Goal: Task Accomplishment & Management: Complete application form

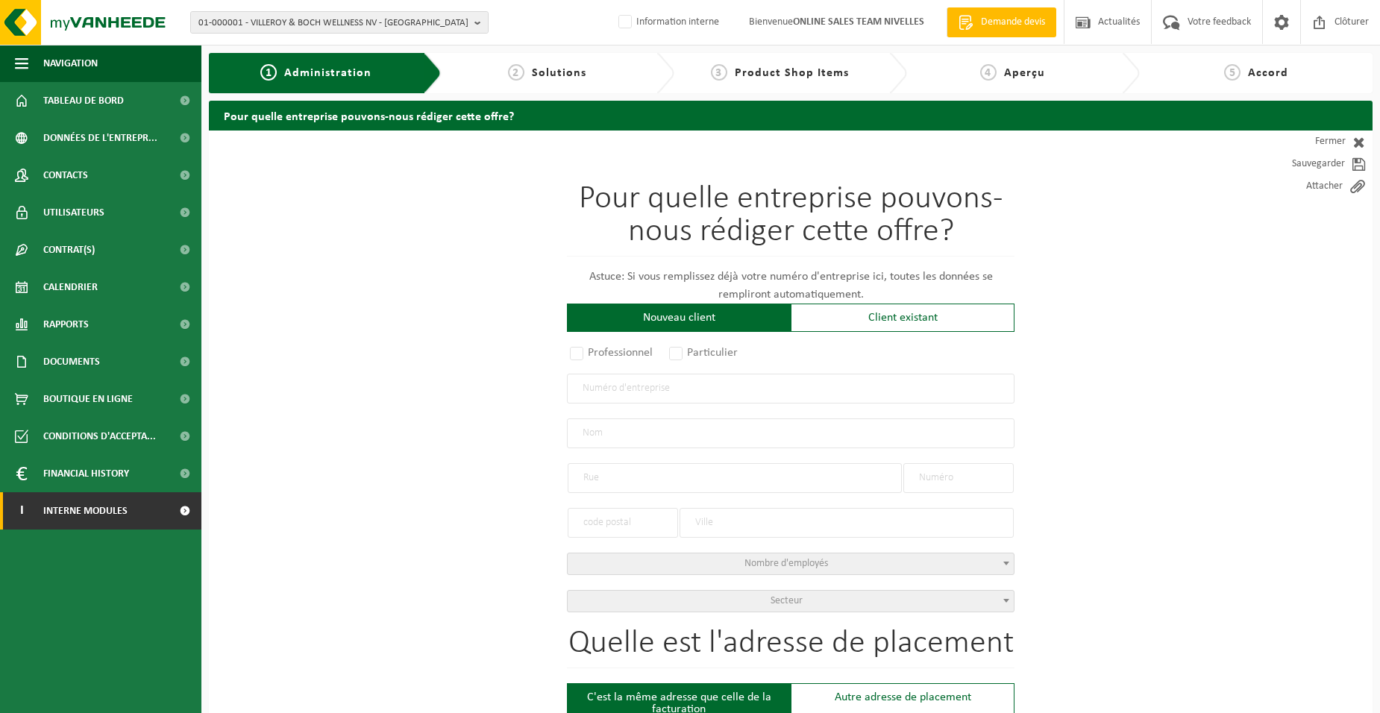
click at [64, 426] on span "Interne modules" at bounding box center [85, 510] width 84 height 37
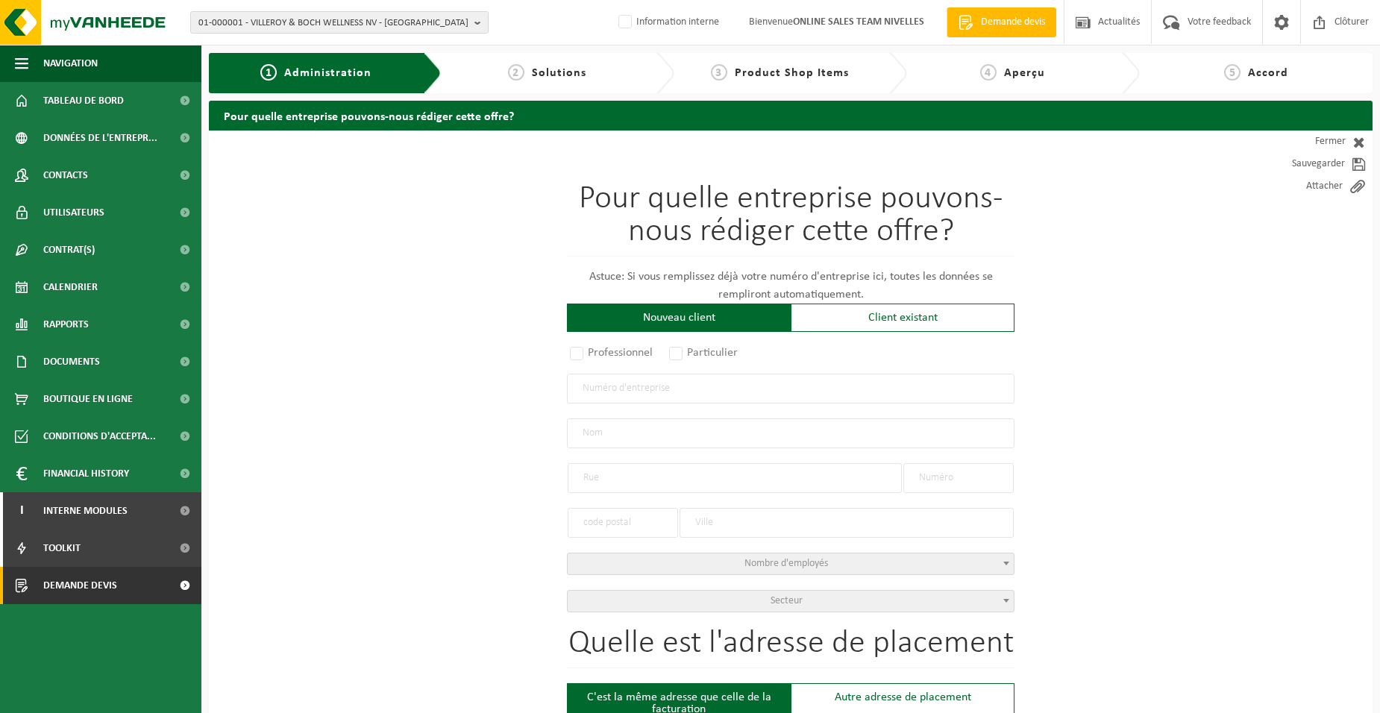
click at [83, 426] on span "Demande devis" at bounding box center [80, 585] width 74 height 37
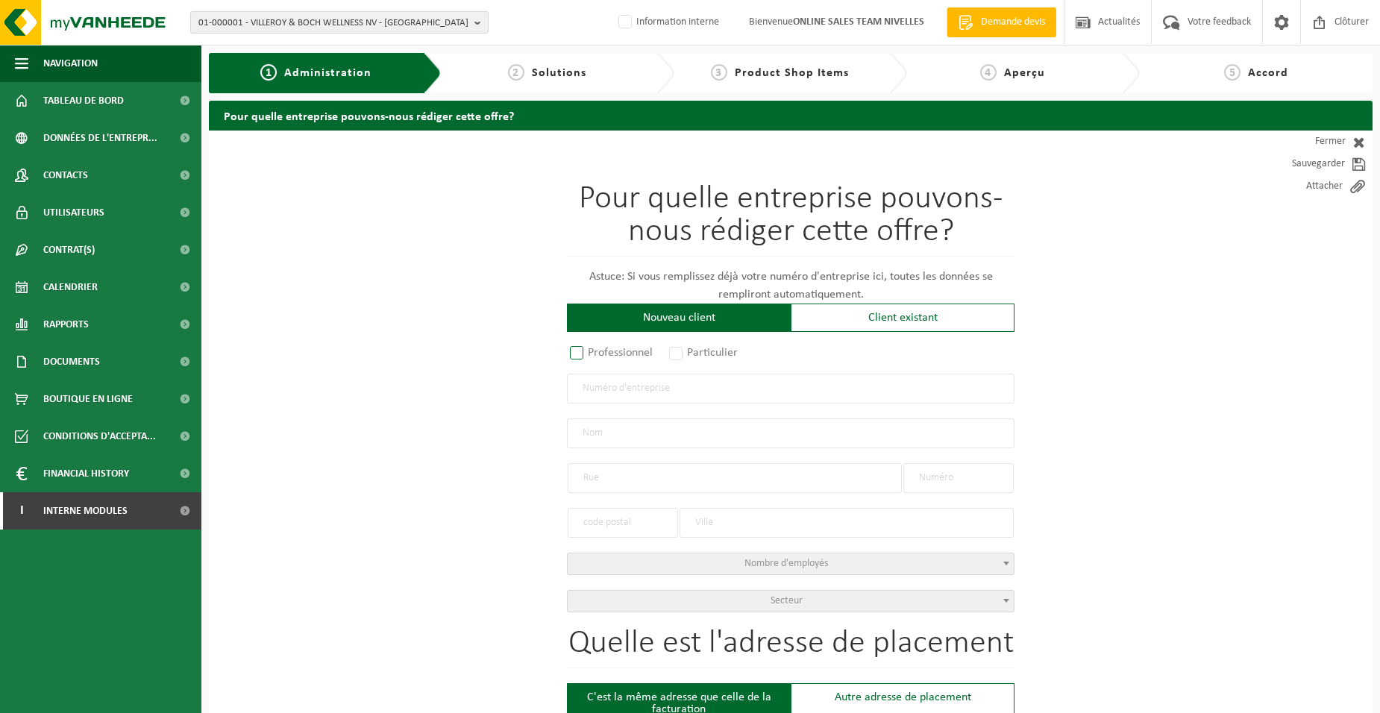
click at [597, 349] on label "Professionnel" at bounding box center [612, 352] width 90 height 21
click at [597, 349] on input "Professionnel" at bounding box center [596, 354] width 10 height 10
radio input "true"
click at [616, 389] on input "text" at bounding box center [790, 389] width 447 height 30
type input "0877336888"
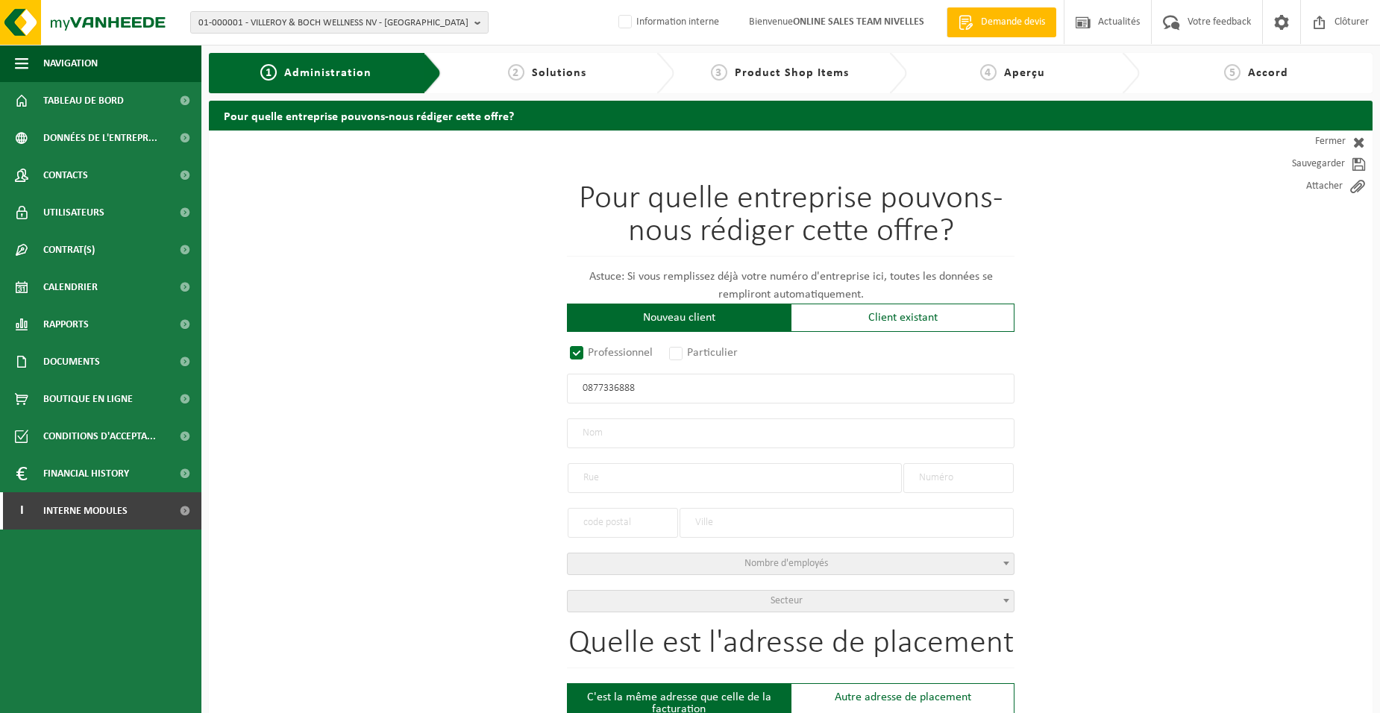
radio input "true"
type input "0877336888"
type input "THEYS, LUDWIG"
type input "RUE DE LA BOUFRETTE"
type input "2"
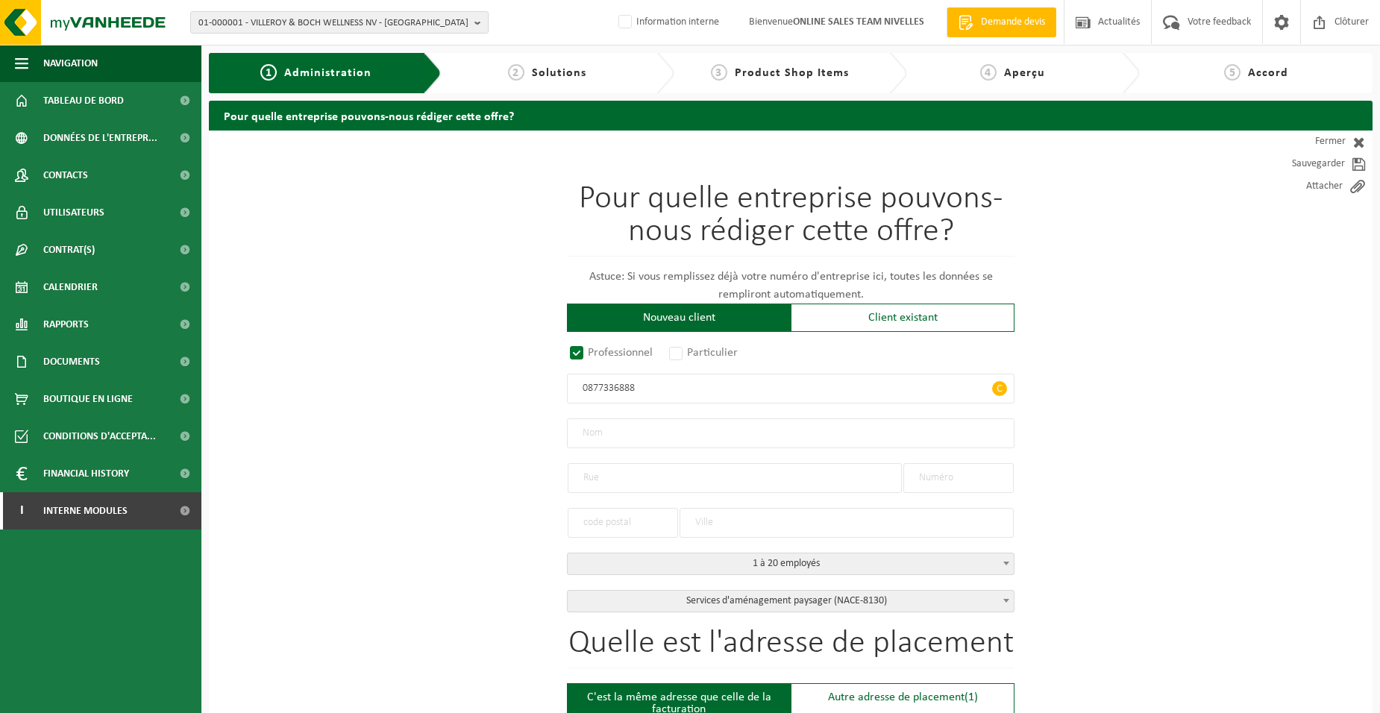
type input "7090"
type input "BRAINE-LE-COMTE"
select select "D"
select select "NACE_8130"
type input "THEYS, LUDWIG"
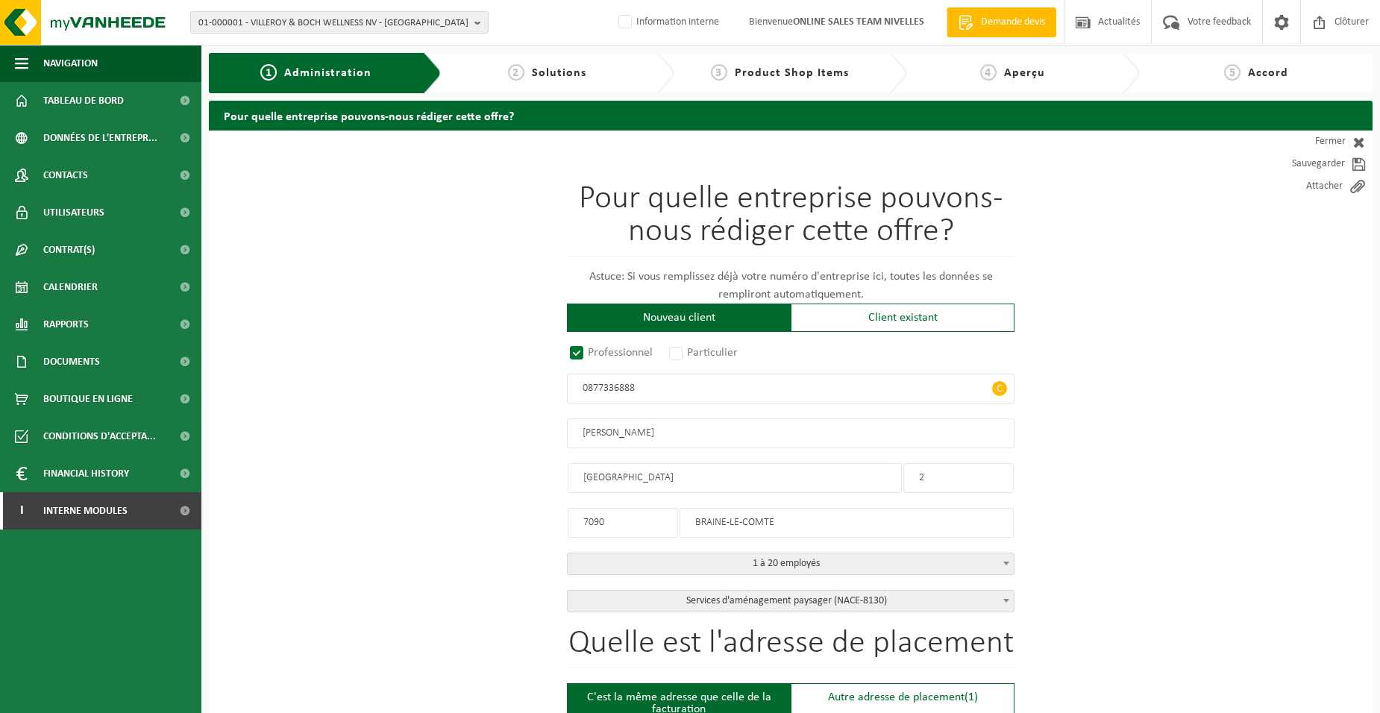
type input "RUE DE LA BOUFRETTE"
type input "2"
type input "7090"
type input "BRAINE-LE-COMTE"
type input "2354460214"
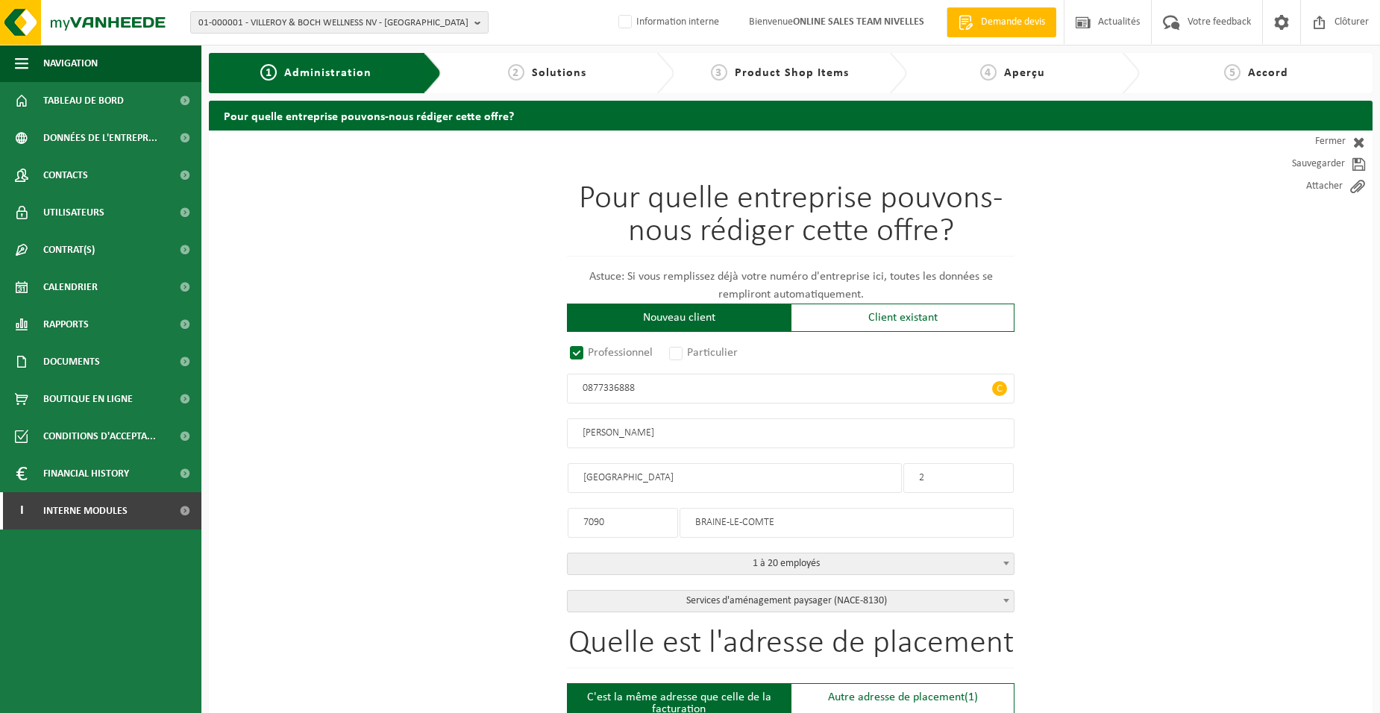
type input "0877336888"
click at [643, 527] on input "7090" at bounding box center [622, 523] width 110 height 30
drag, startPoint x: 643, startPoint y: 527, endPoint x: 529, endPoint y: 521, distance: 113.5
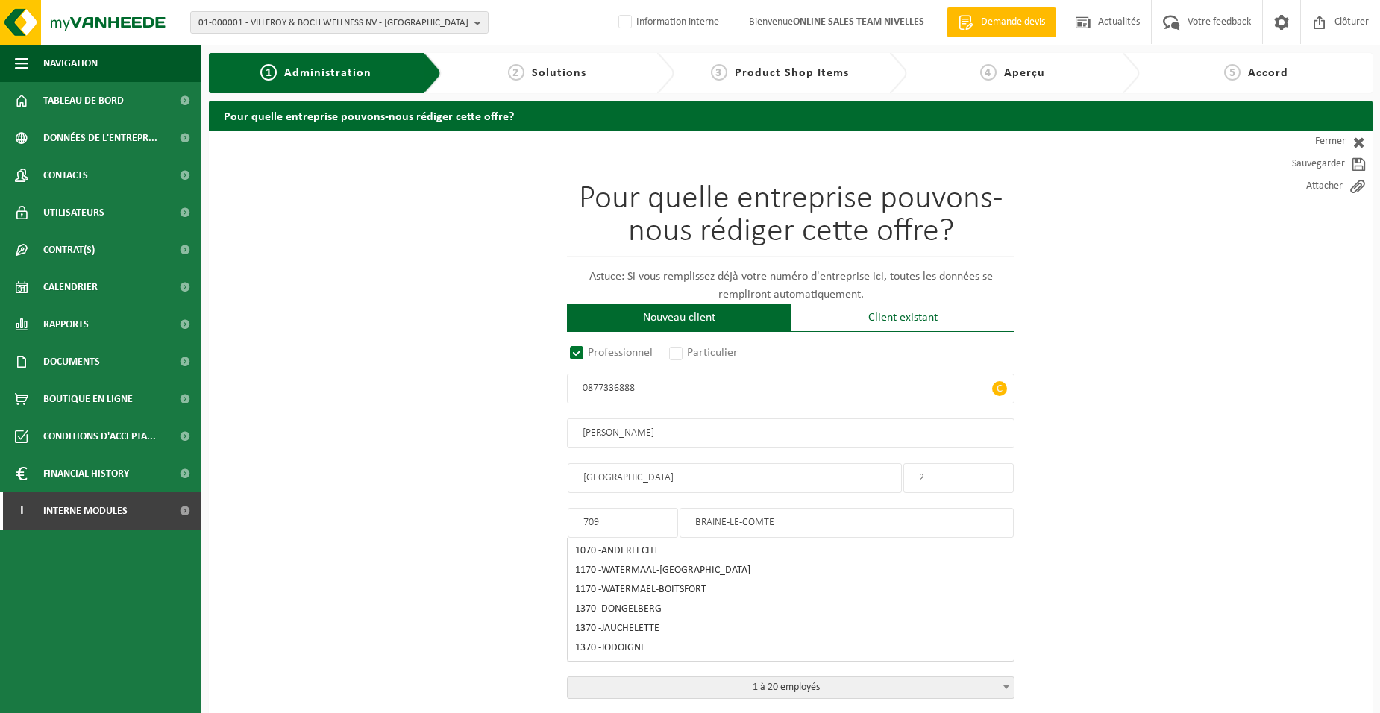
type input "7090"
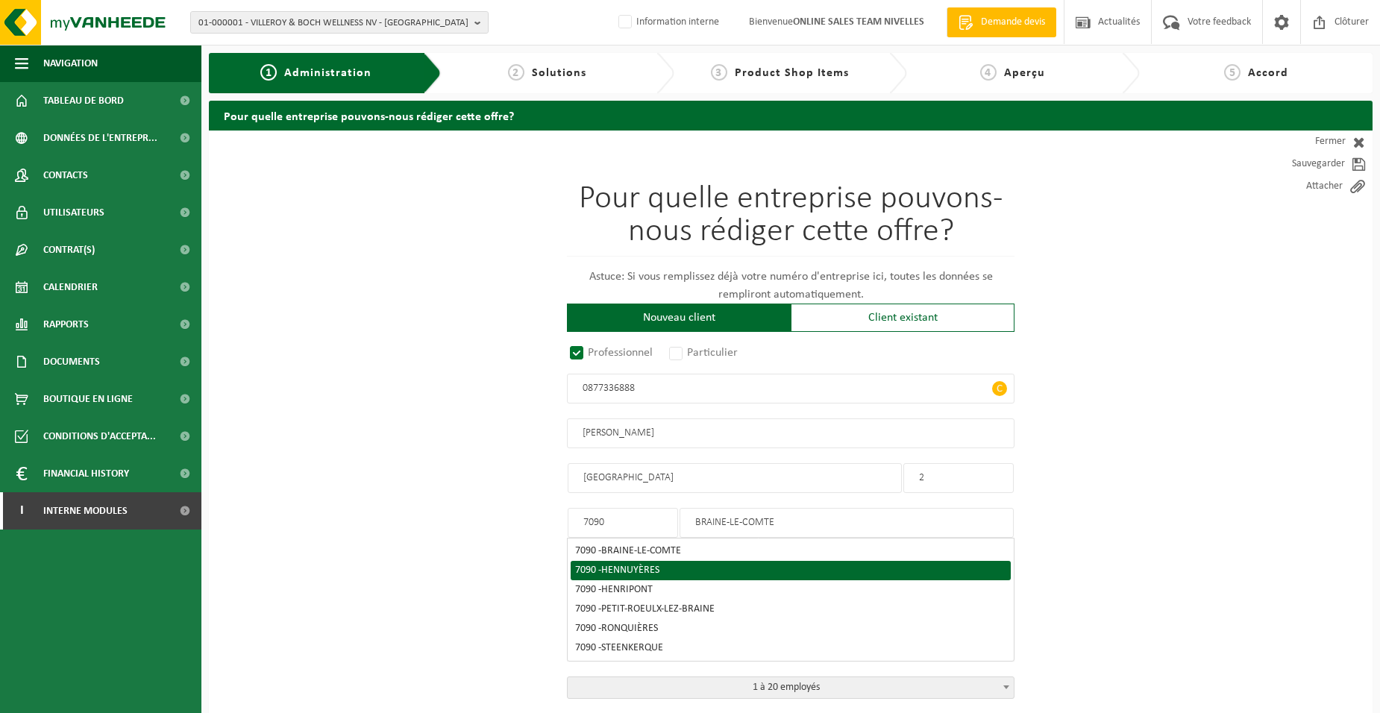
click at [667, 565] on div "7090 - HENNUYÈRES" at bounding box center [790, 570] width 431 height 10
type input "HENNUYÈRES"
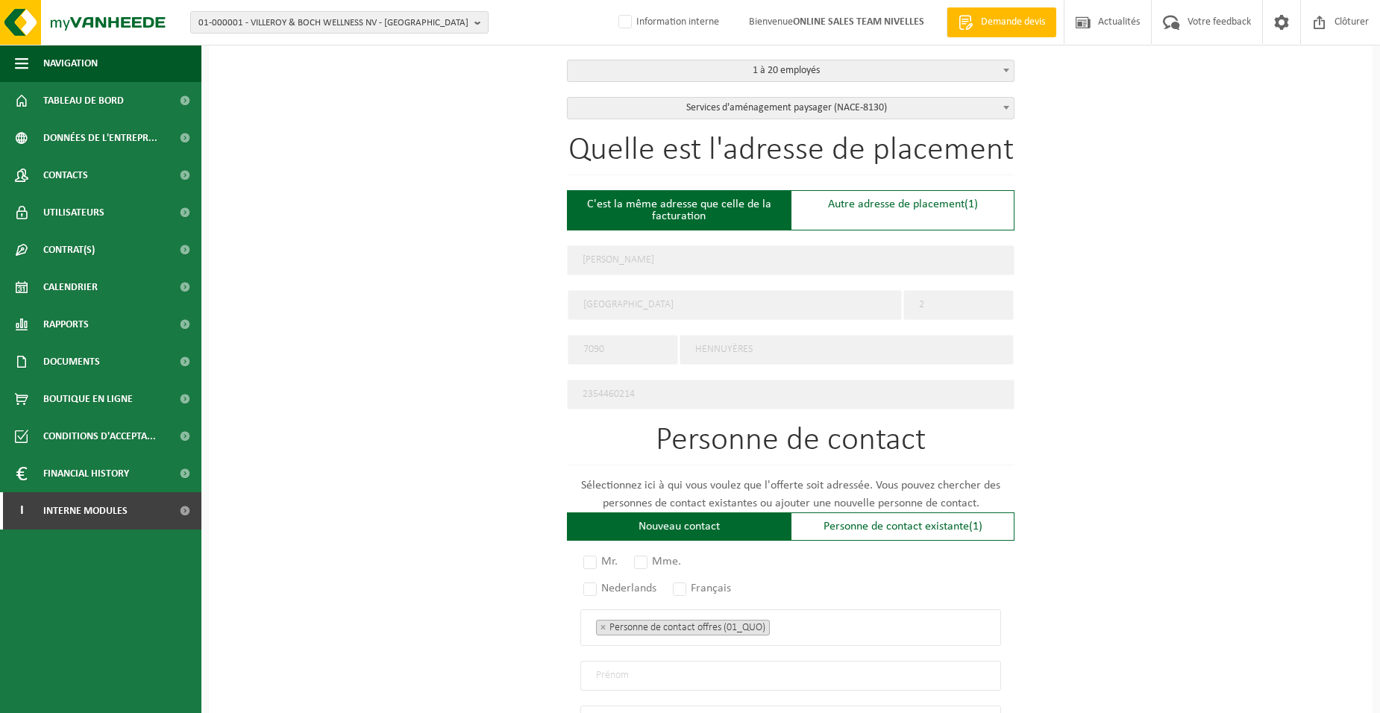
scroll to position [671, 0]
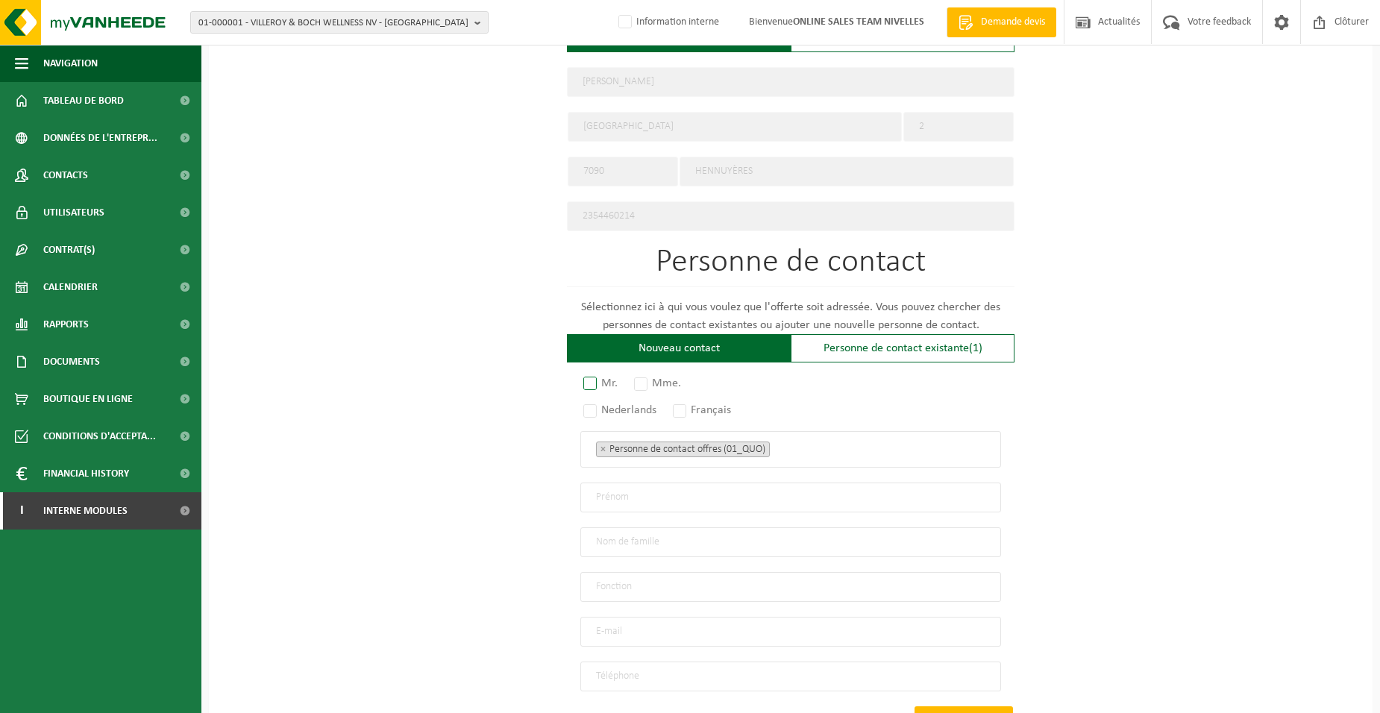
click at [597, 380] on label "Mr." at bounding box center [601, 383] width 42 height 21
radio input "true"
click at [692, 409] on label "Français" at bounding box center [703, 410] width 66 height 21
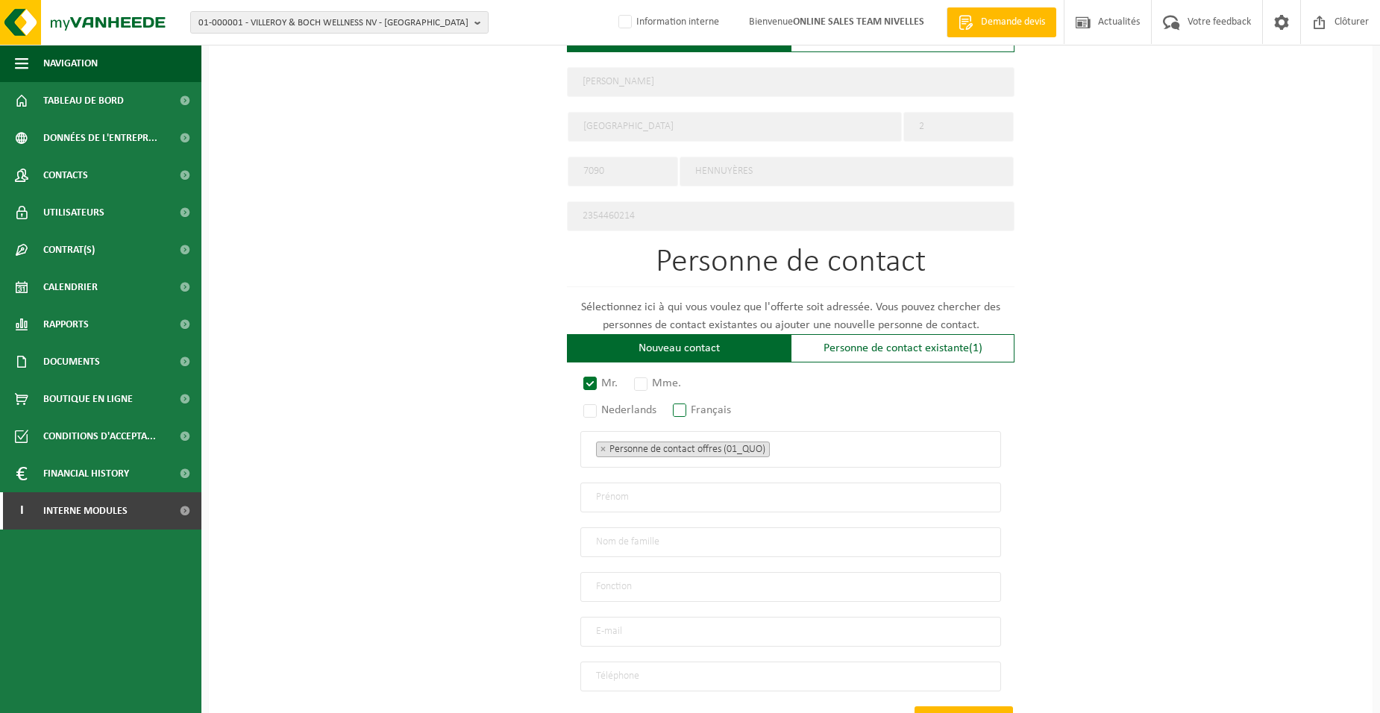
radio input "true"
click at [837, 453] on span "× Personne de contact offres (01_QUO)" at bounding box center [790, 449] width 421 height 37
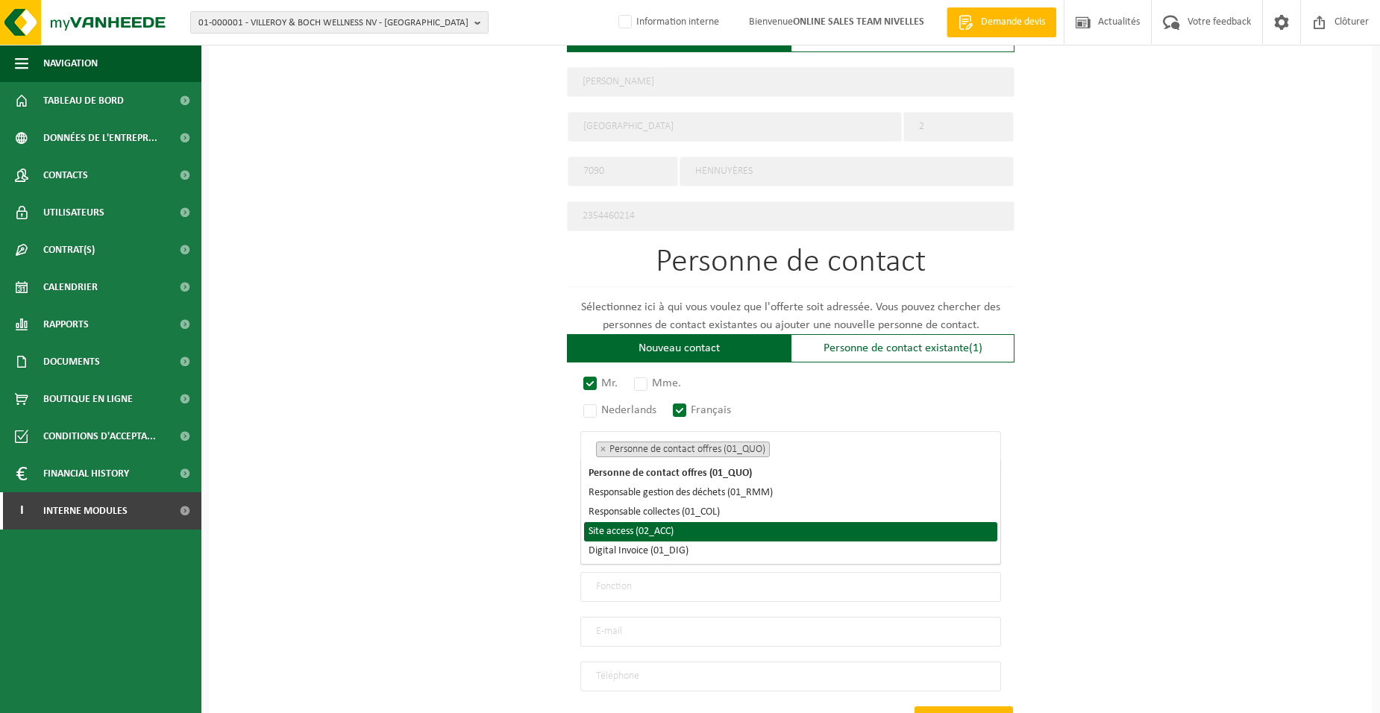
click at [634, 529] on li "Site access (02_ACC)" at bounding box center [790, 531] width 413 height 19
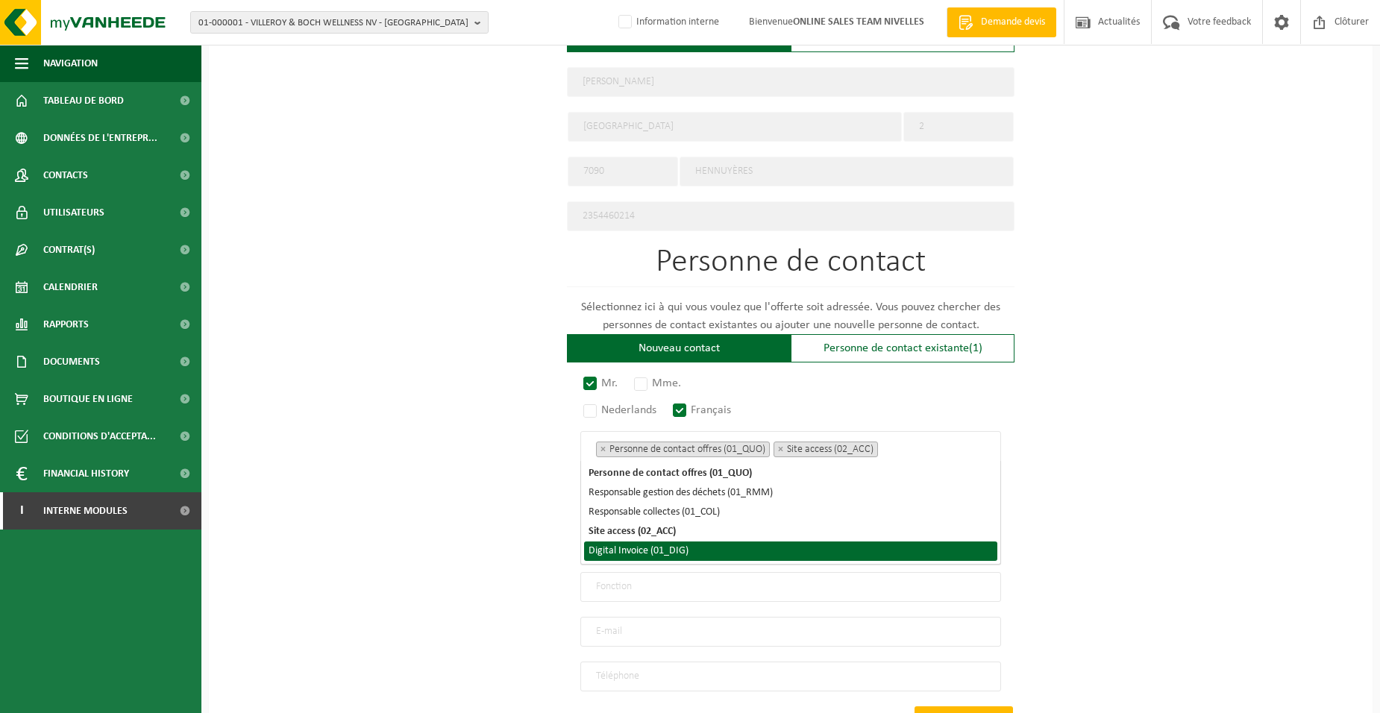
click at [631, 545] on li "Digital Invoice (01_DIG)" at bounding box center [790, 550] width 413 height 19
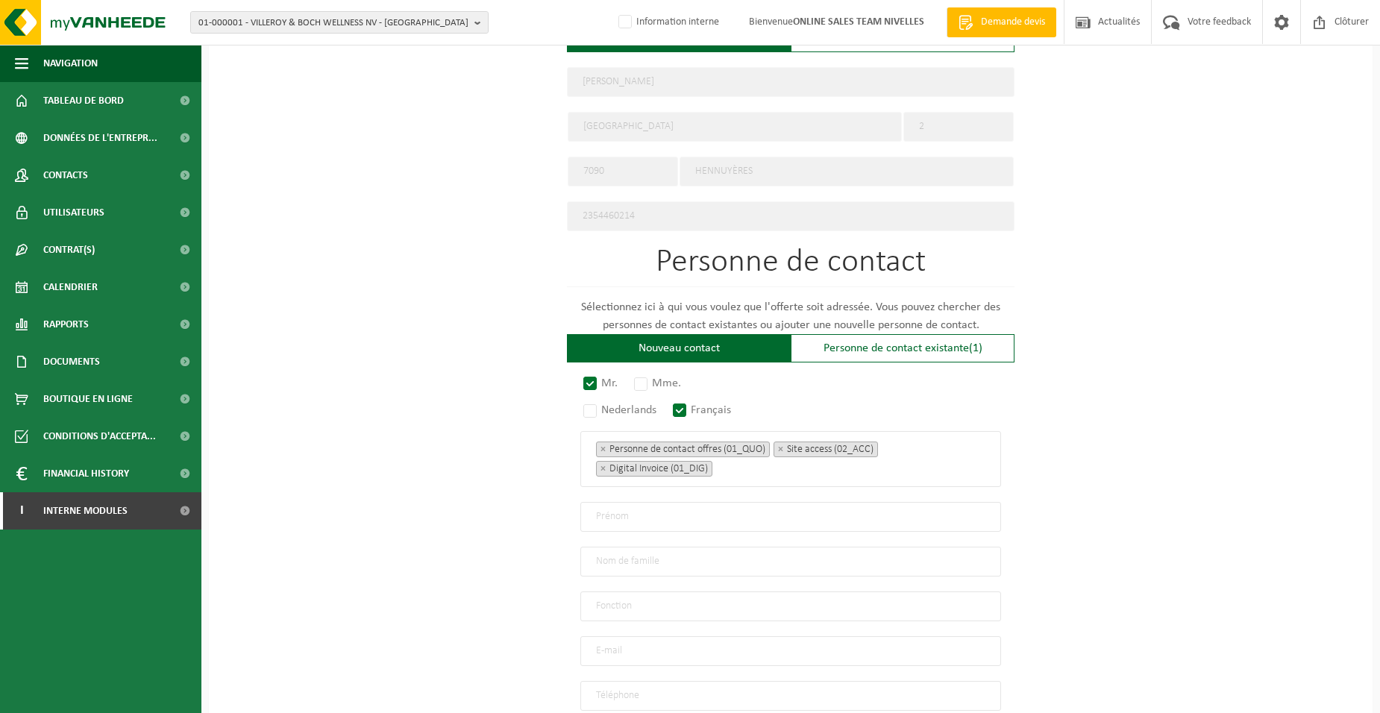
drag, startPoint x: 500, startPoint y: 548, endPoint x: 589, endPoint y: 518, distance: 93.9
click at [500, 548] on div "Pour quelle entreprise pouvons-nous rédiger cette offre? Astuce: Si vous rempli…" at bounding box center [790, 150] width 1163 height 1382
click at [614, 509] on input "text" at bounding box center [790, 517] width 421 height 30
type input "LUDWIG"
click at [621, 559] on input "text" at bounding box center [790, 562] width 421 height 30
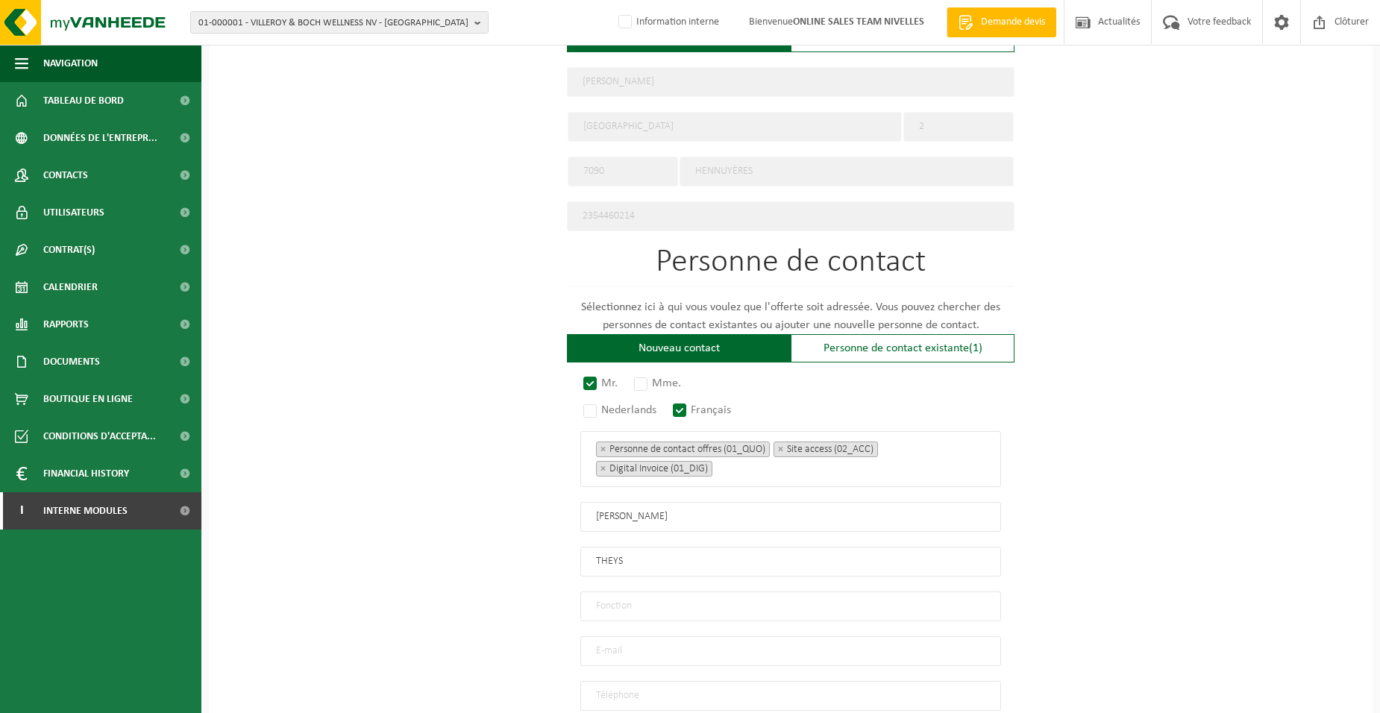
type input "THEYS"
click at [630, 606] on input "text" at bounding box center [790, 606] width 421 height 30
type input "Director"
click at [630, 636] on input "email" at bounding box center [790, 651] width 421 height 30
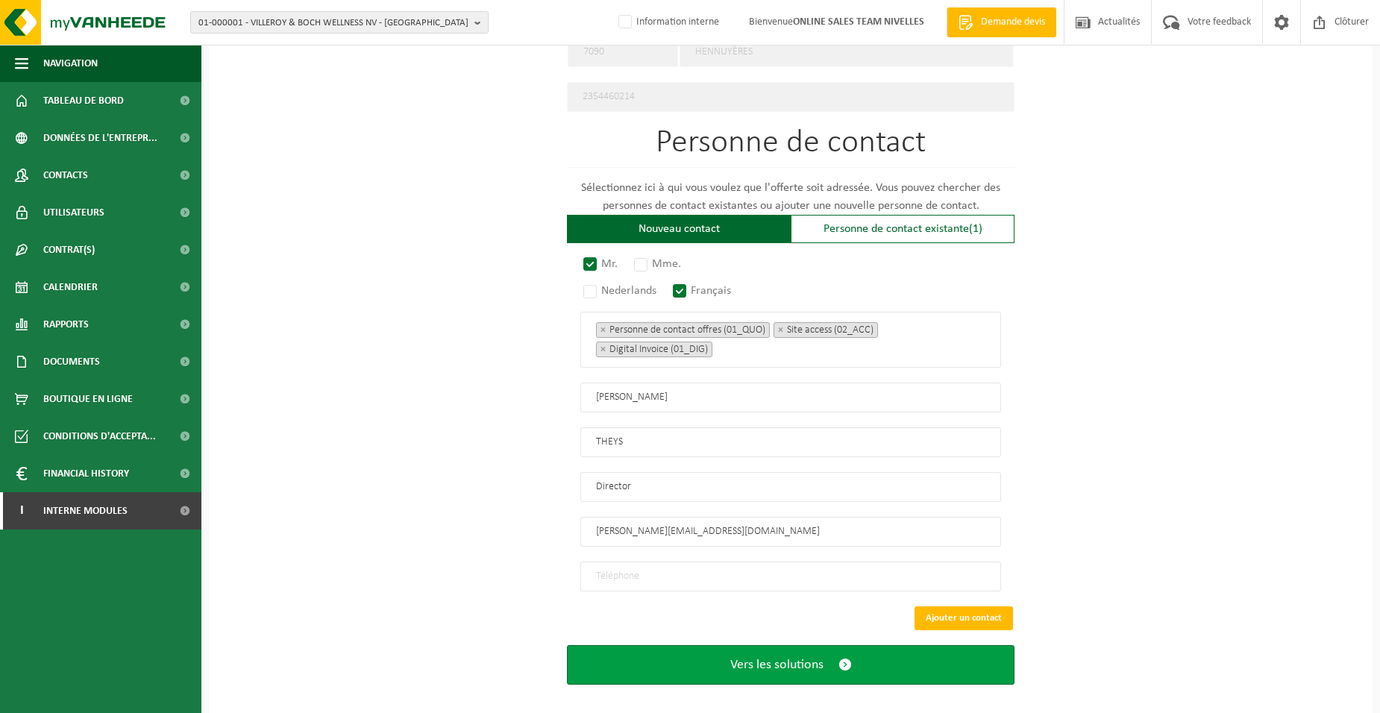
scroll to position [796, 0]
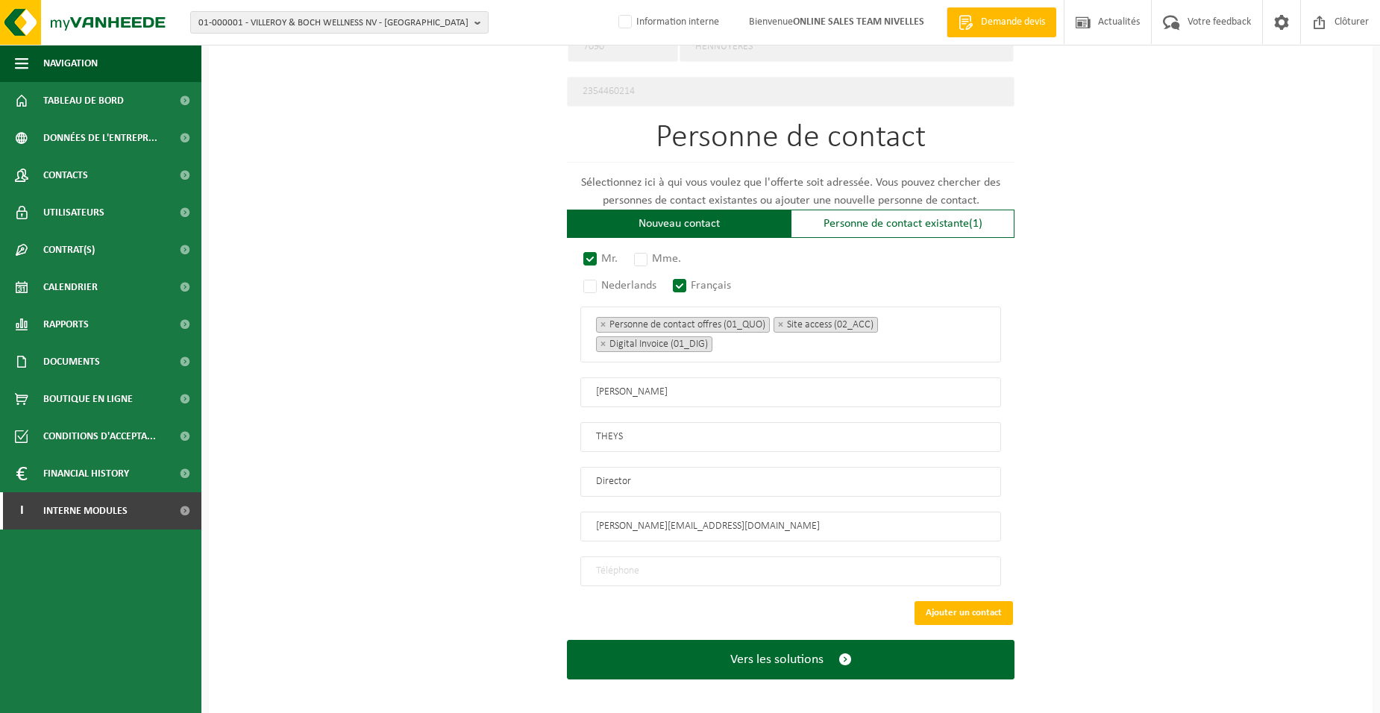
type input "LUDWIG.THEYS@HOTMAIL.COM"
click at [632, 562] on input "tel" at bounding box center [790, 571] width 421 height 30
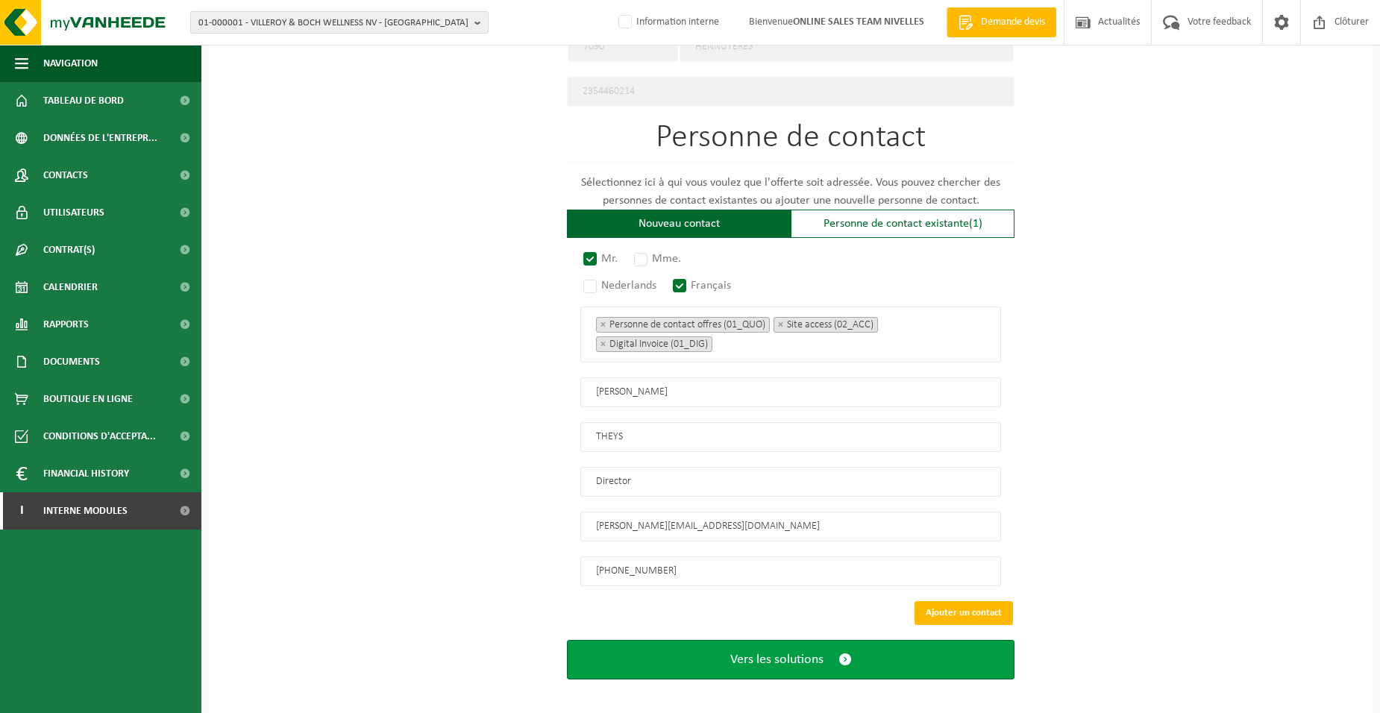
type input "+32 487 07 88 84"
click at [660, 652] on button "Vers les solutions" at bounding box center [790, 660] width 447 height 40
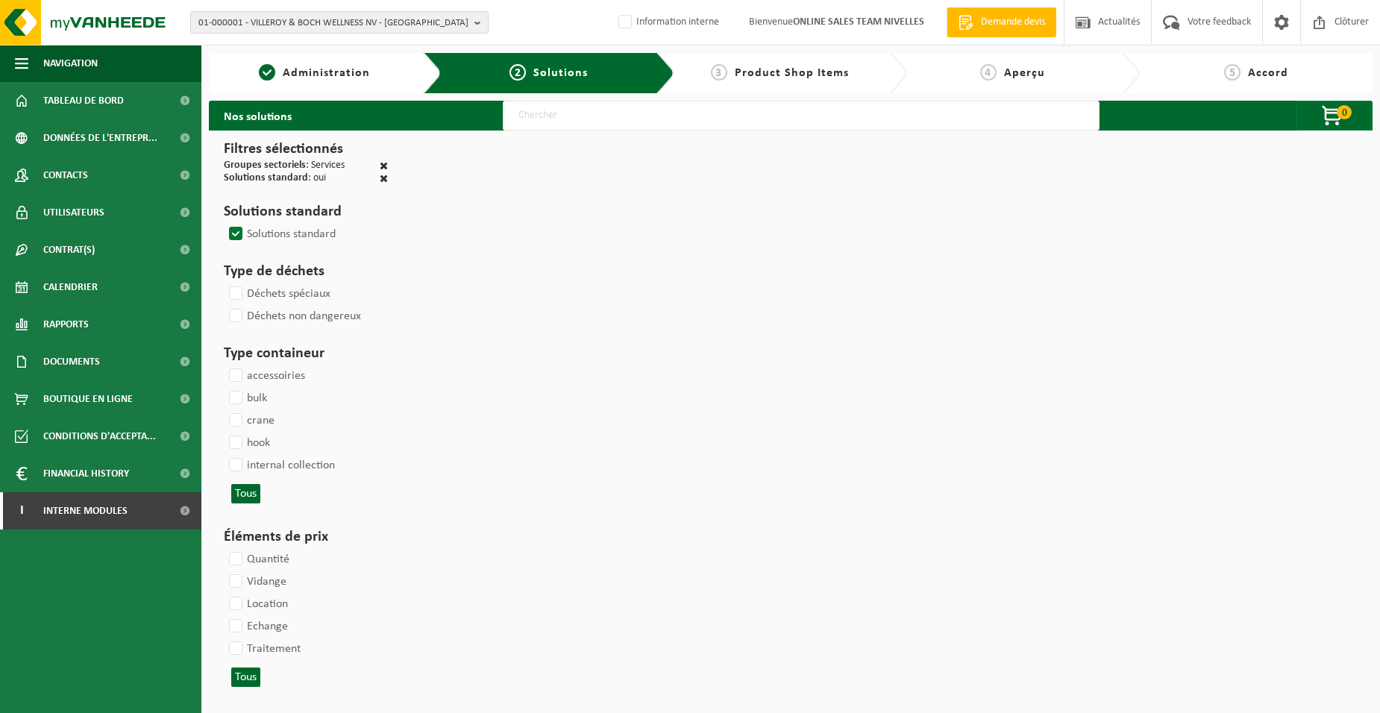
click at [541, 121] on input "text" at bounding box center [801, 116] width 597 height 30
type input "000052"
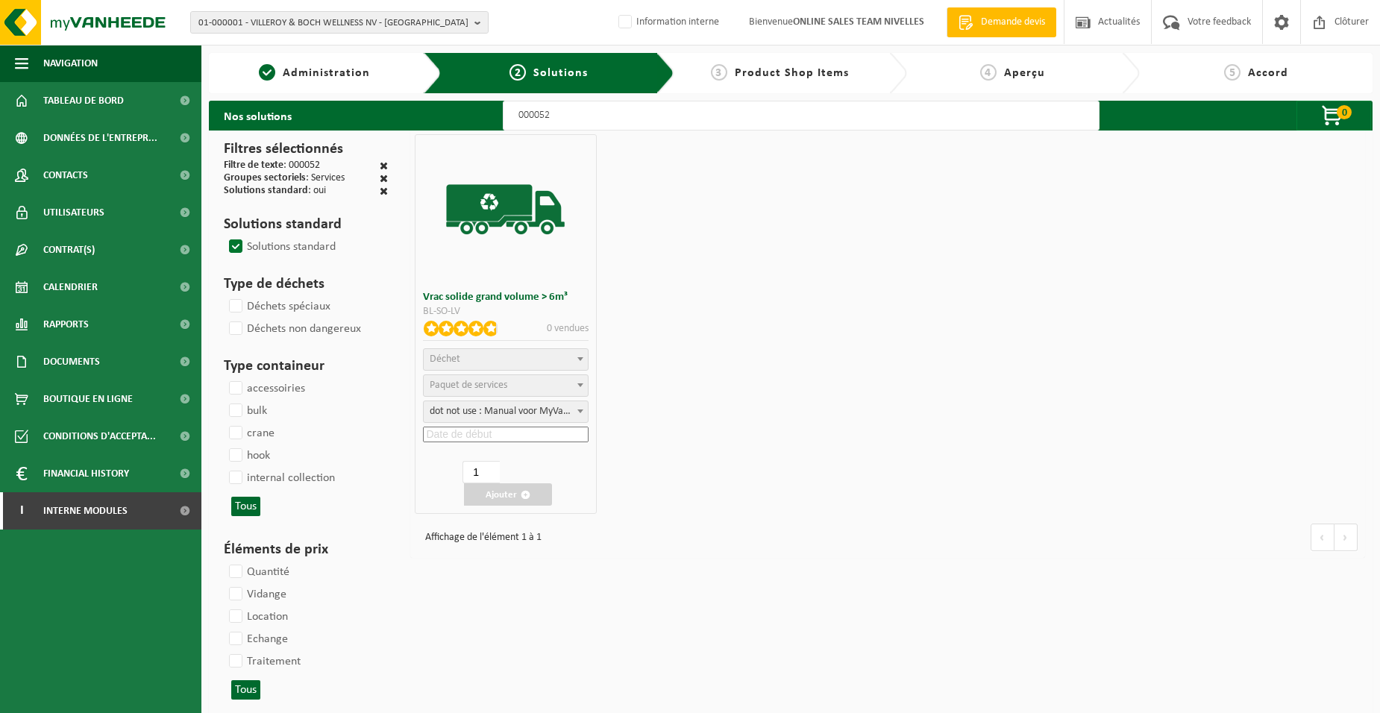
click at [468, 360] on span "Déchet" at bounding box center [505, 359] width 163 height 21
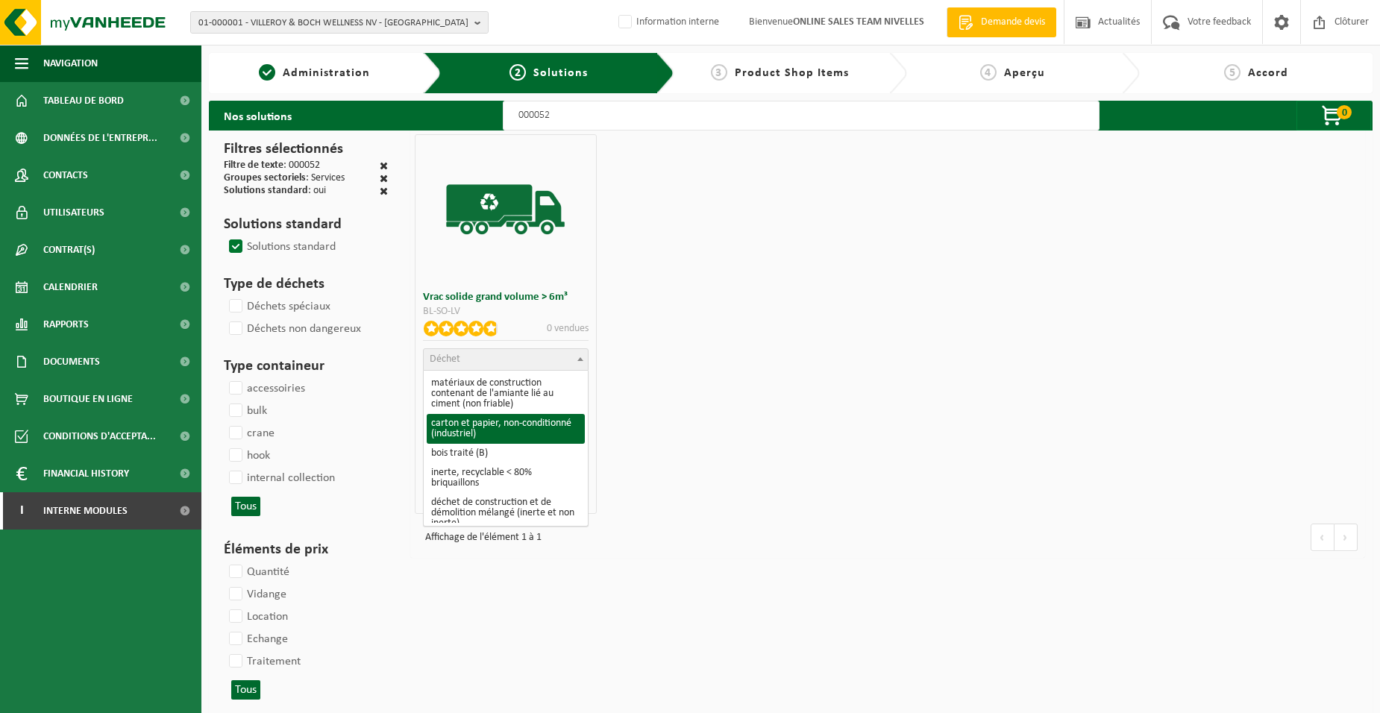
scroll to position [224, 0]
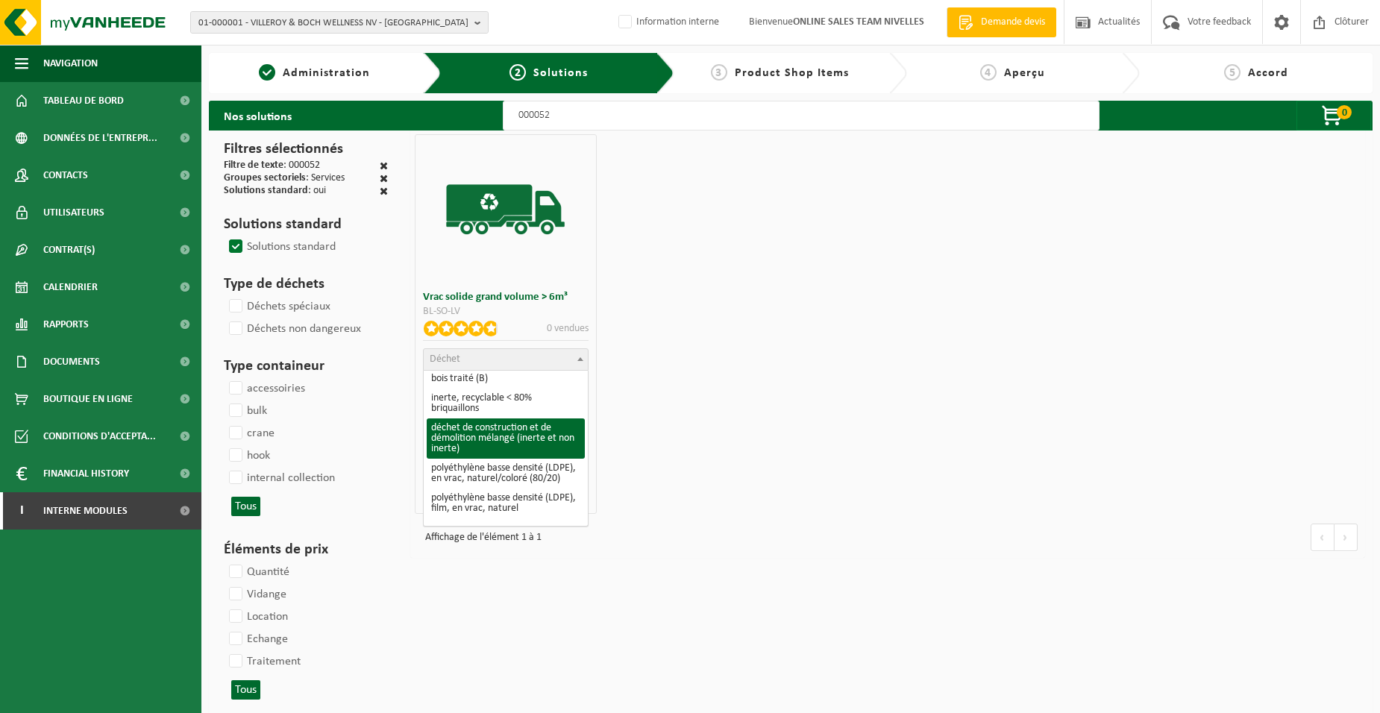
select select "31"
select select
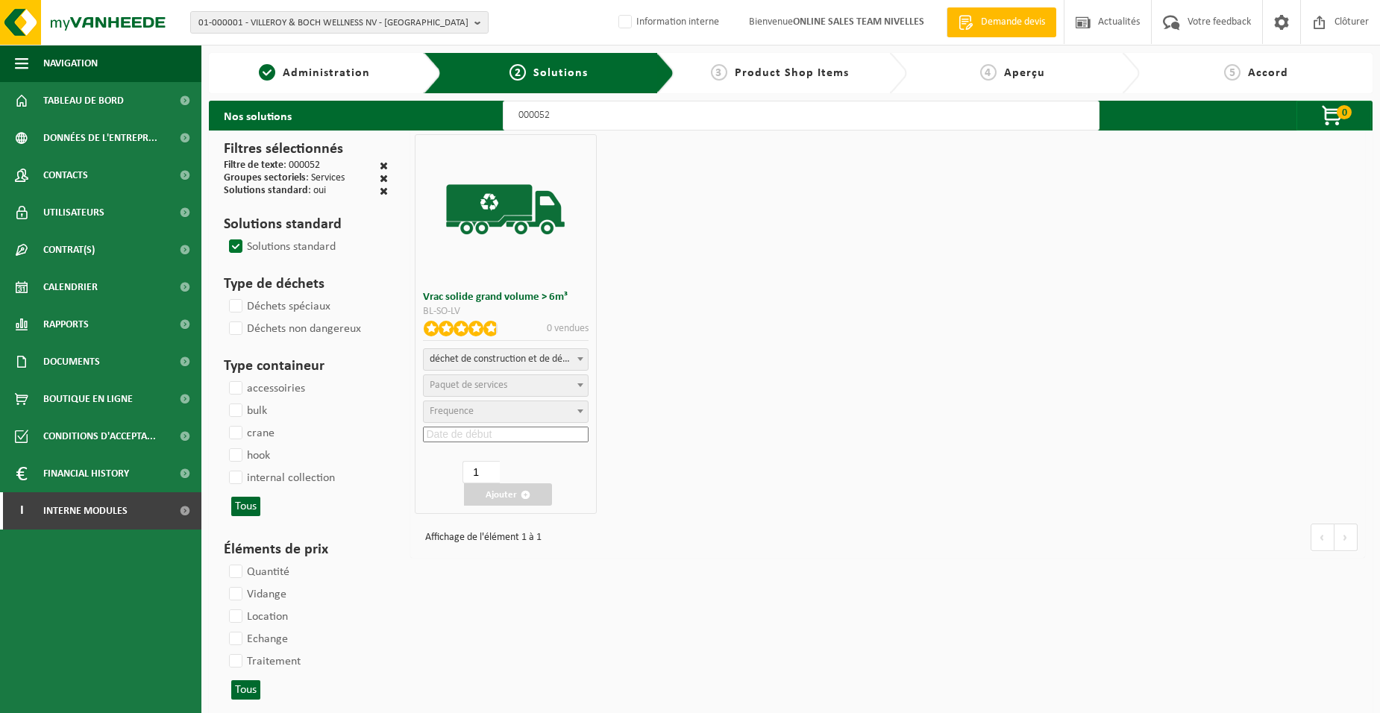
select select
select select "47"
select select "25"
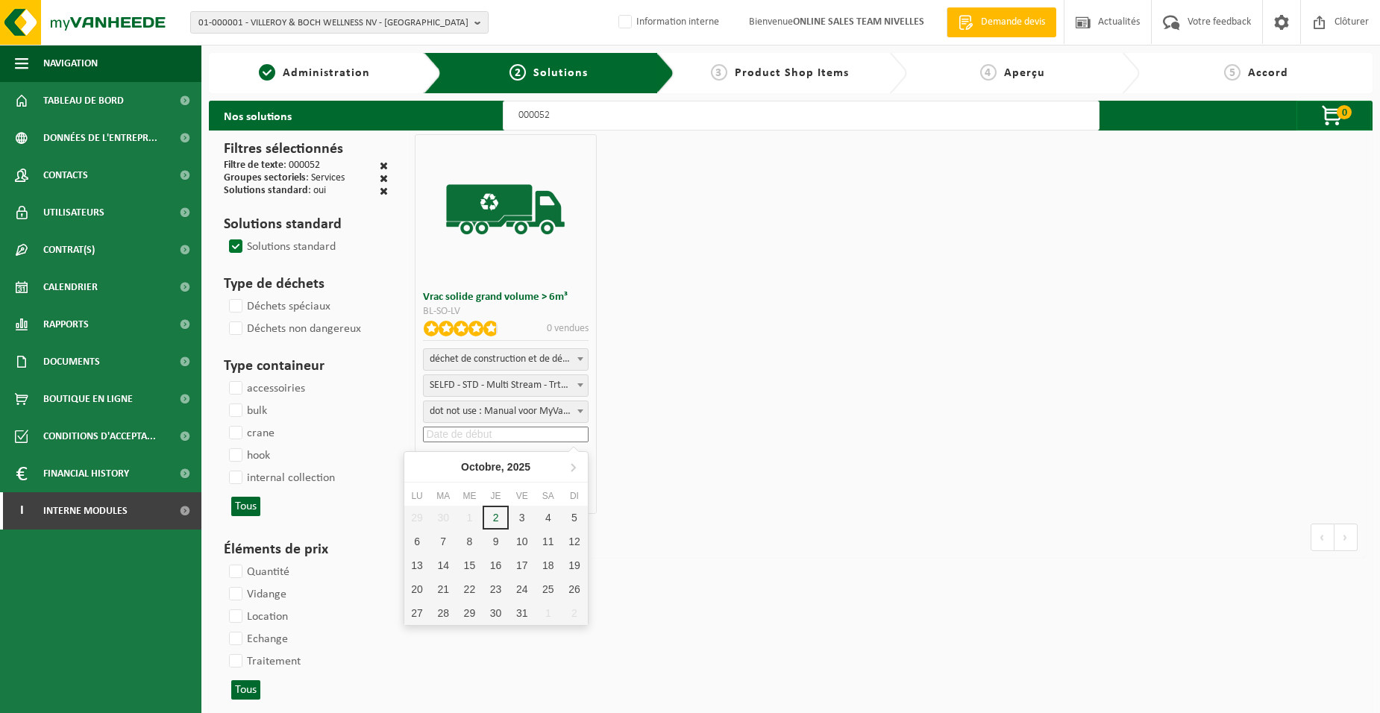
click at [463, 427] on input at bounding box center [505, 435] width 165 height 16
click at [517, 513] on div "3" at bounding box center [522, 518] width 26 height 24
type input "2025-10-03"
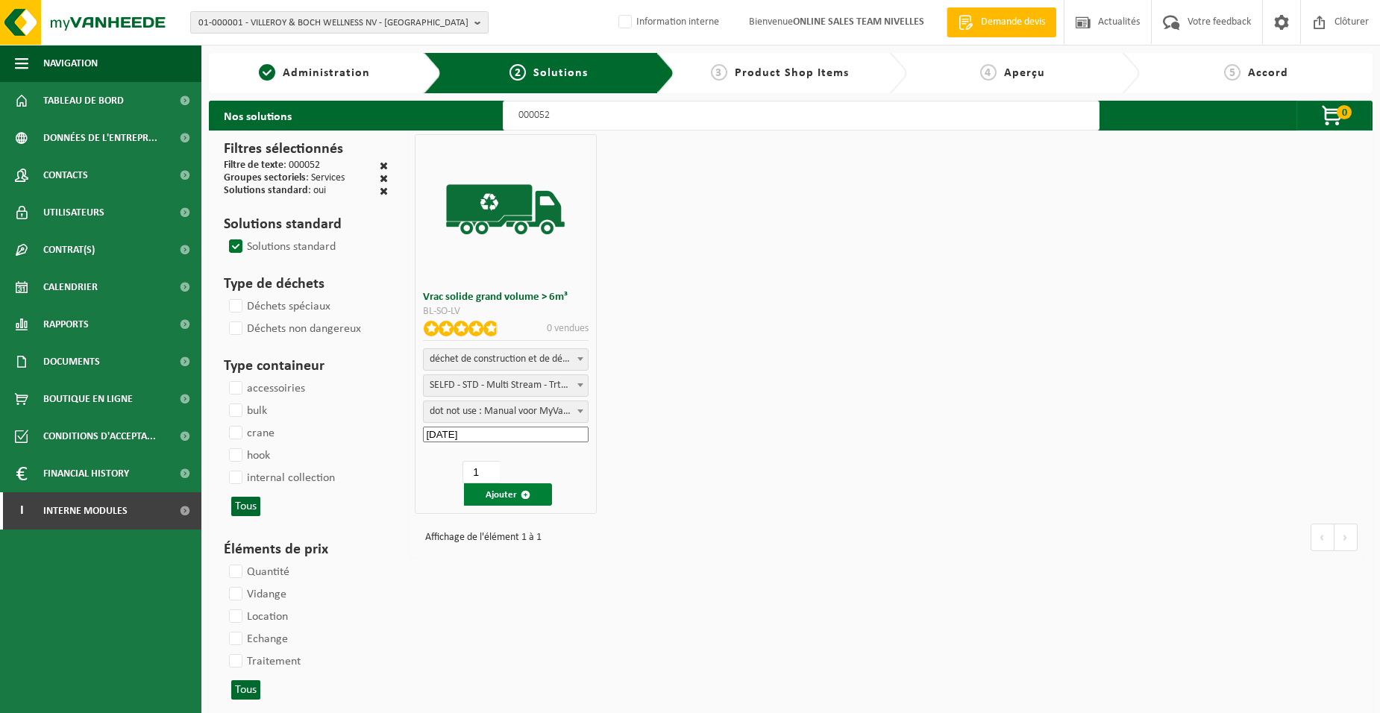
click at [506, 491] on button "Ajouter" at bounding box center [508, 494] width 88 height 22
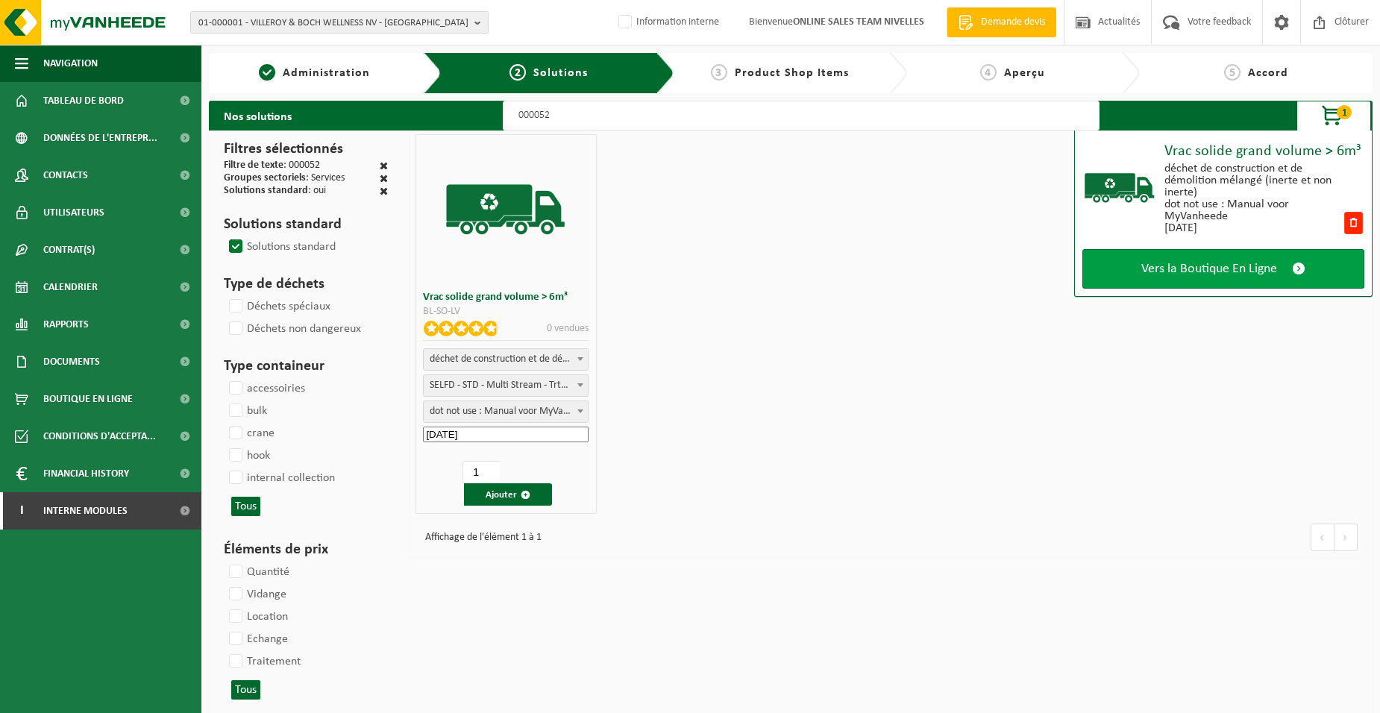
click at [1172, 271] on span "Vers la Boutique En Ligne" at bounding box center [1209, 269] width 136 height 16
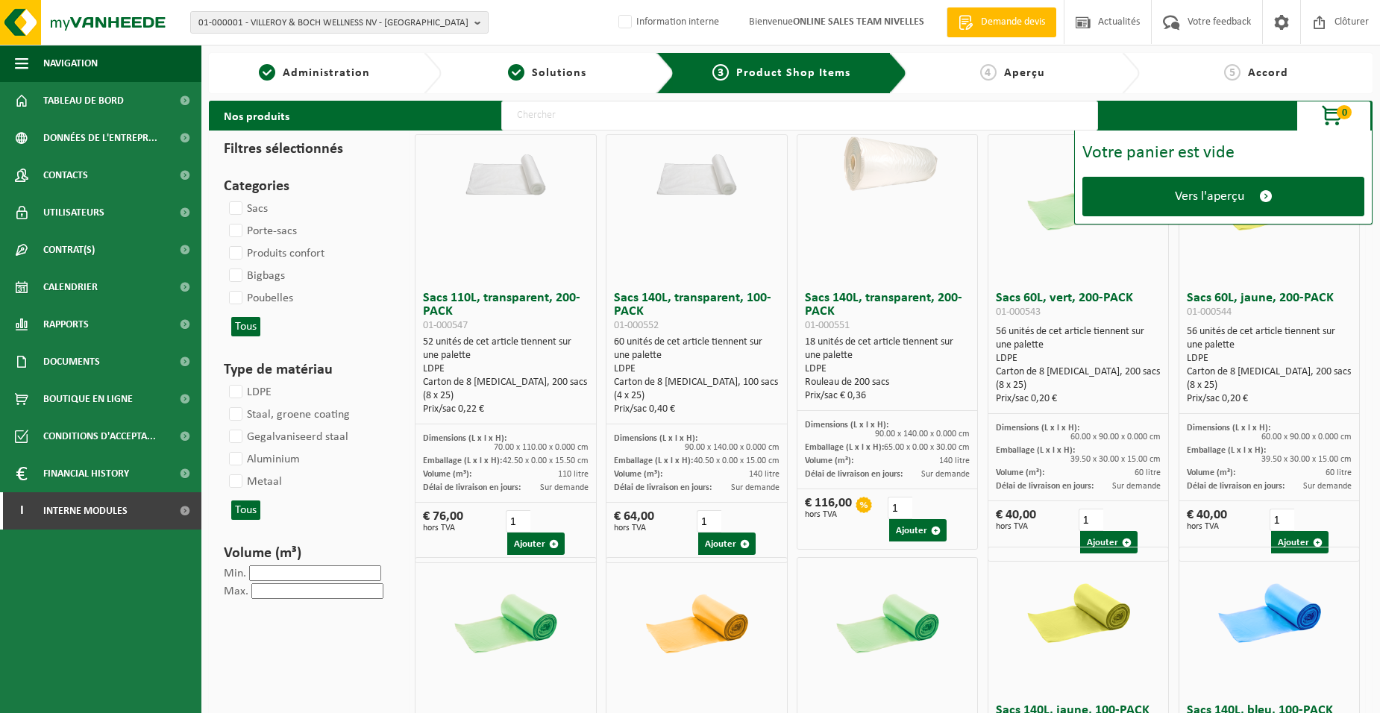
click at [1147, 219] on div "Votre panier est vide Vers l'aperçu" at bounding box center [1223, 178] width 298 height 94
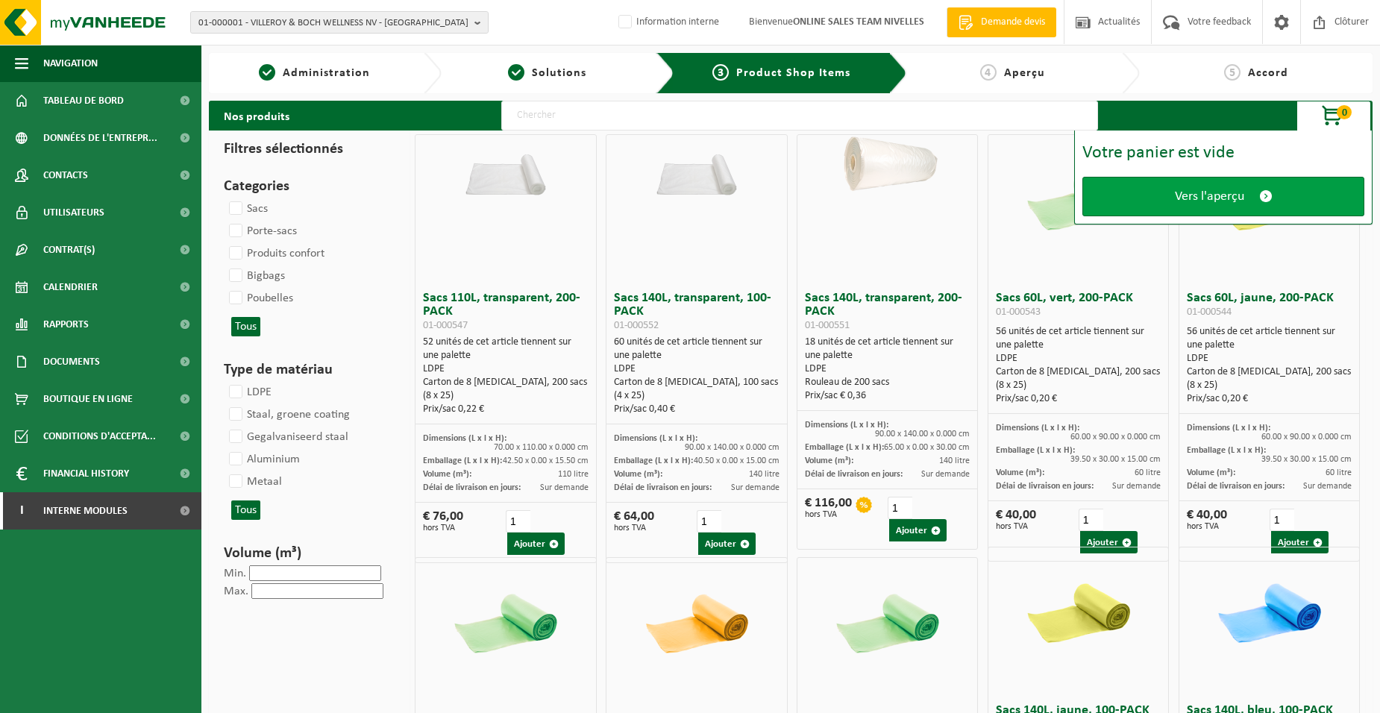
click at [1133, 201] on link "Vers l'aperçu" at bounding box center [1223, 197] width 282 height 40
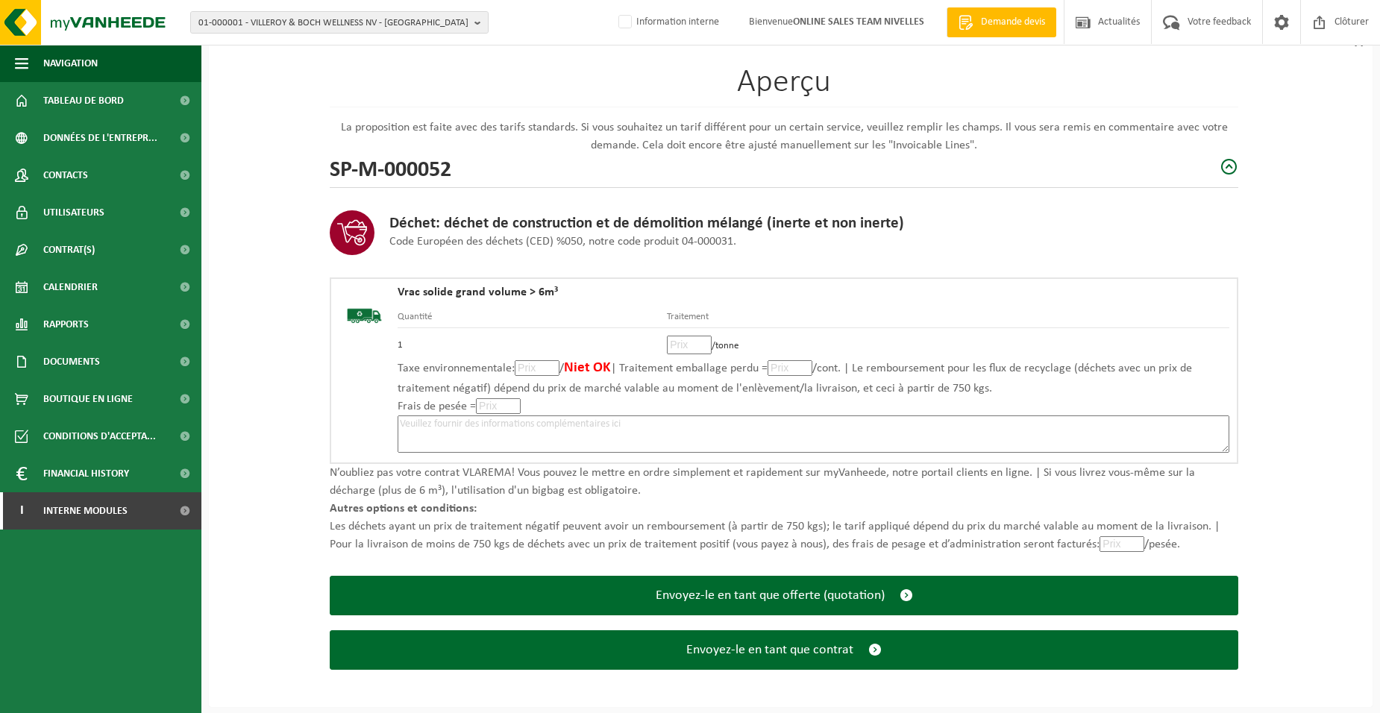
scroll to position [102, 0]
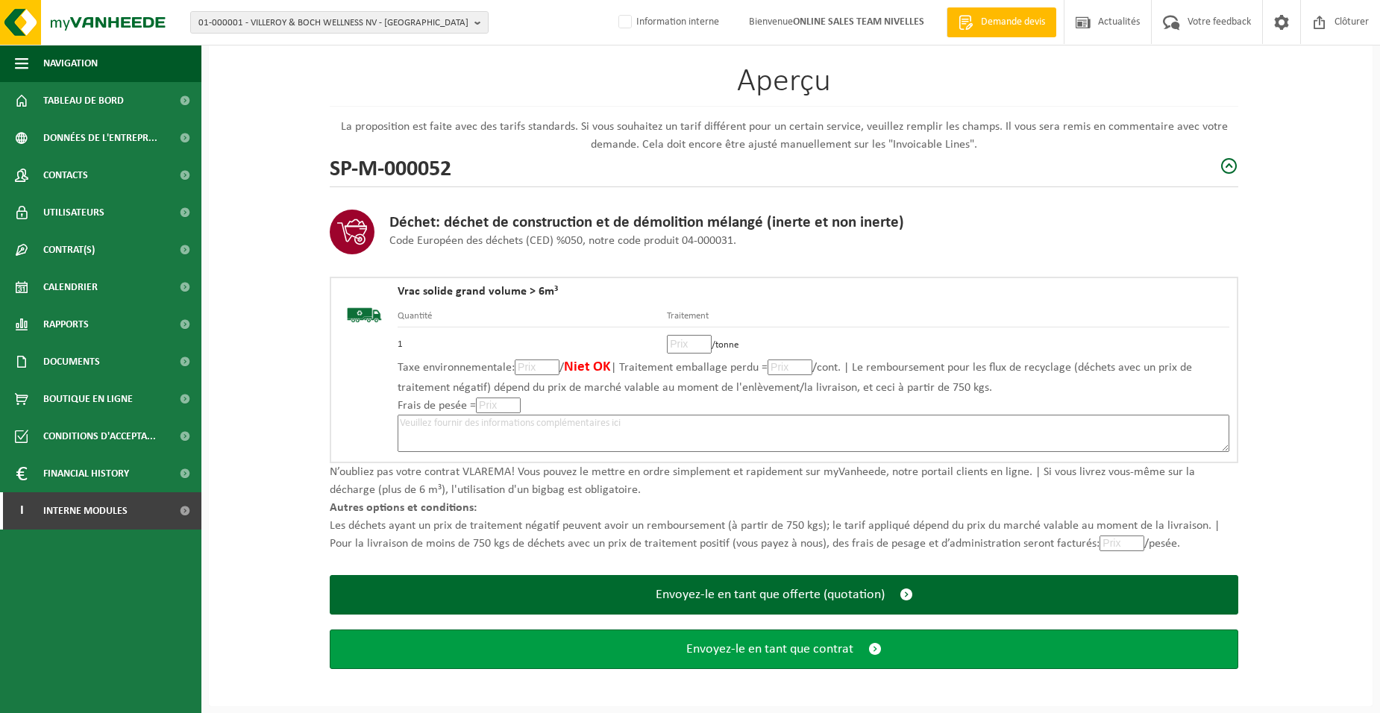
click at [826, 641] on span "Envoyez-le en tant que contrat" at bounding box center [769, 649] width 167 height 16
